Goal: Task Accomplishment & Management: Use online tool/utility

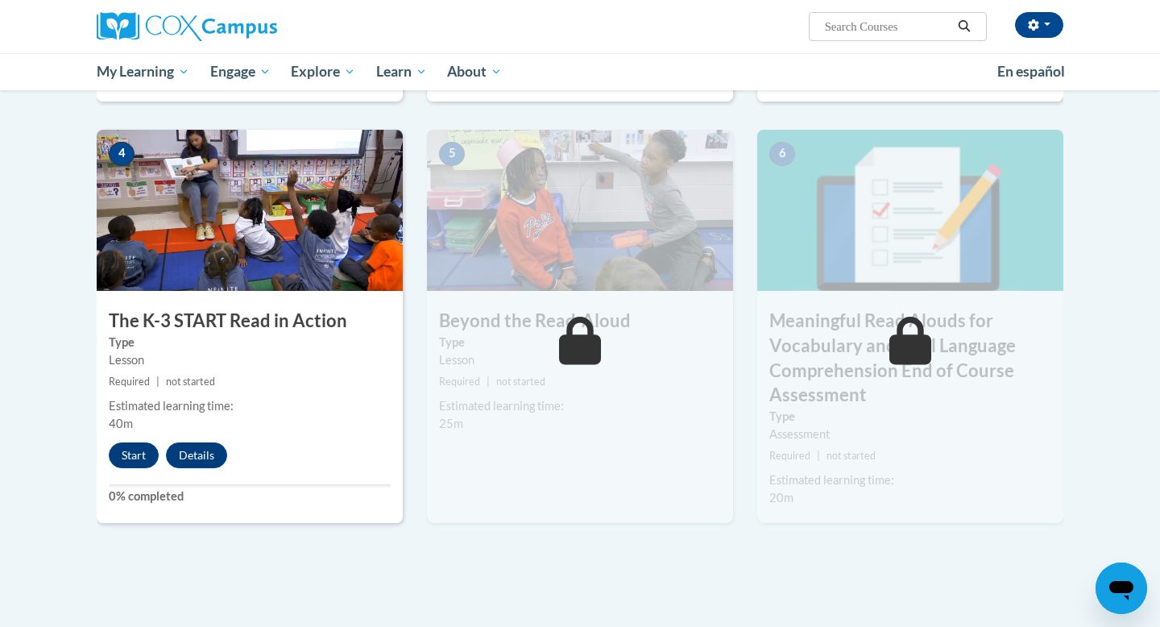
scroll to position [761, 0]
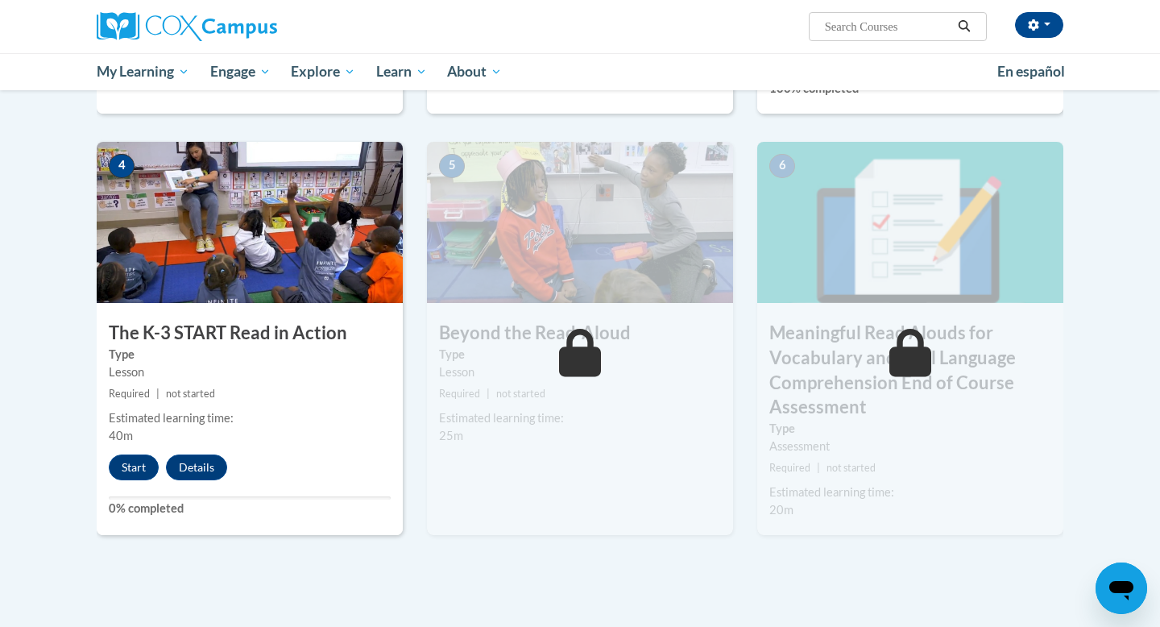
click at [450, 626] on div "Toggle navigation Overview Lessons Resources Feedback Transcript Overview Recom…" at bounding box center [580, 114] width 1015 height 1135
click at [128, 466] on button "Start" at bounding box center [134, 467] width 50 height 26
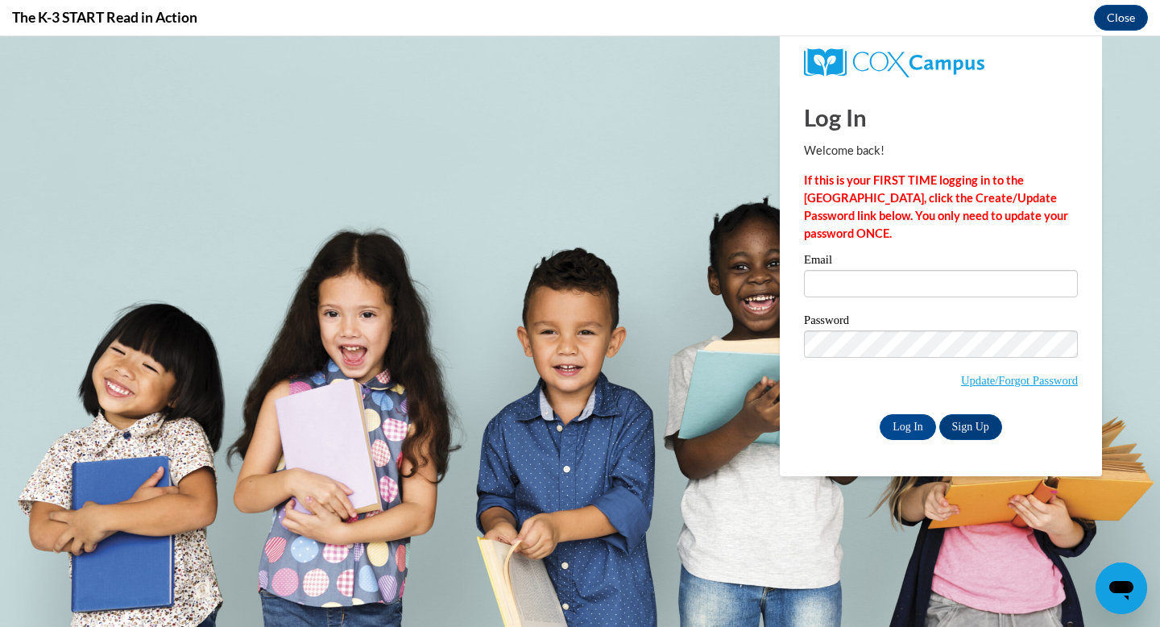
scroll to position [0, 0]
type input "[EMAIL_ADDRESS][DOMAIN_NAME]"
click at [850, 283] on input "[EMAIL_ADDRESS][DOMAIN_NAME]" at bounding box center [941, 283] width 274 height 27
click at [922, 430] on input "Log In" at bounding box center [908, 427] width 56 height 26
